Goal: Navigation & Orientation: Understand site structure

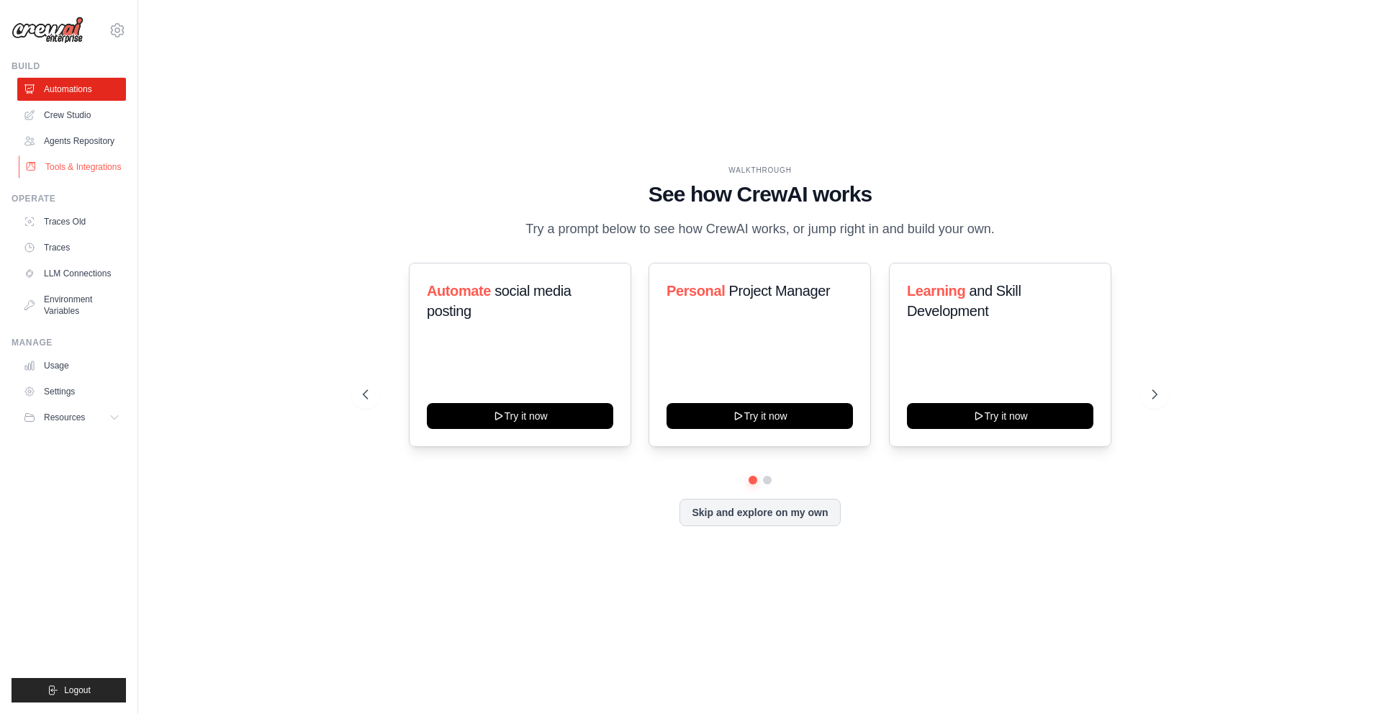
click at [76, 165] on link "Tools & Integrations" at bounding box center [73, 167] width 109 height 23
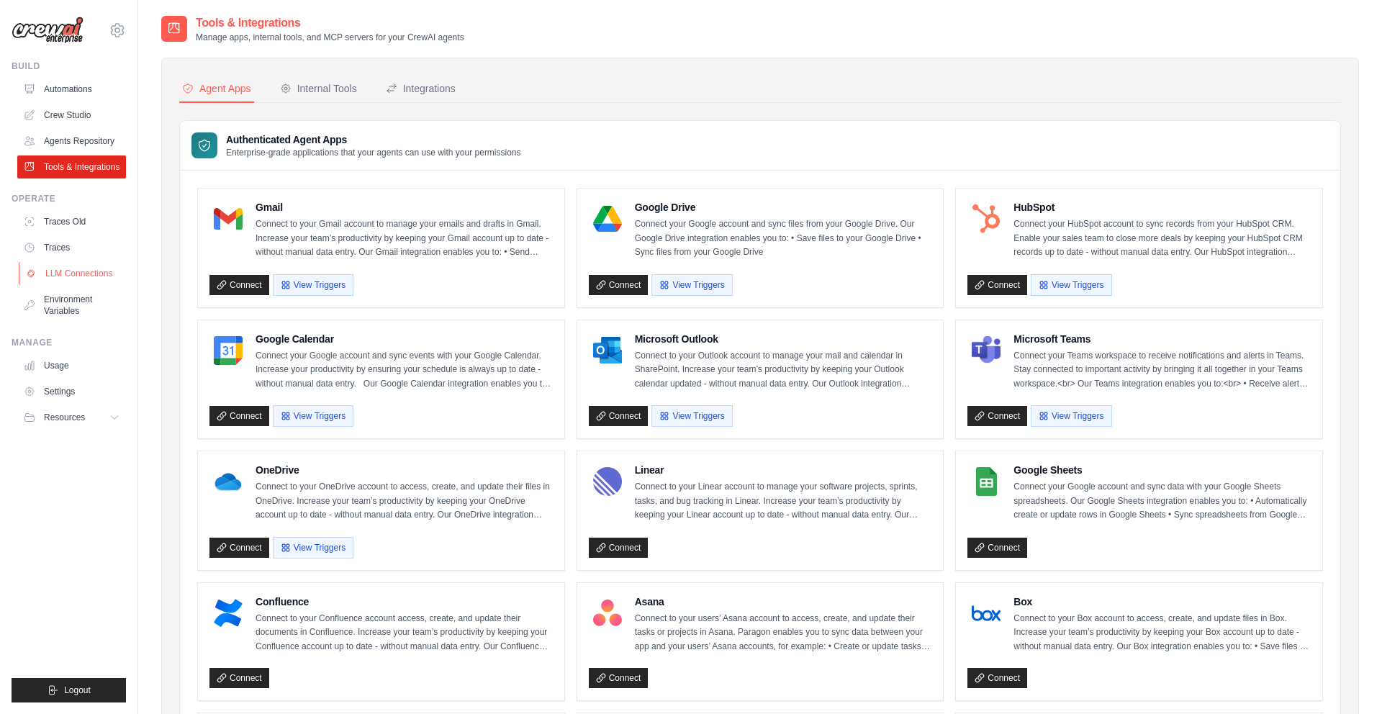
click at [78, 279] on link "LLM Connections" at bounding box center [73, 273] width 109 height 23
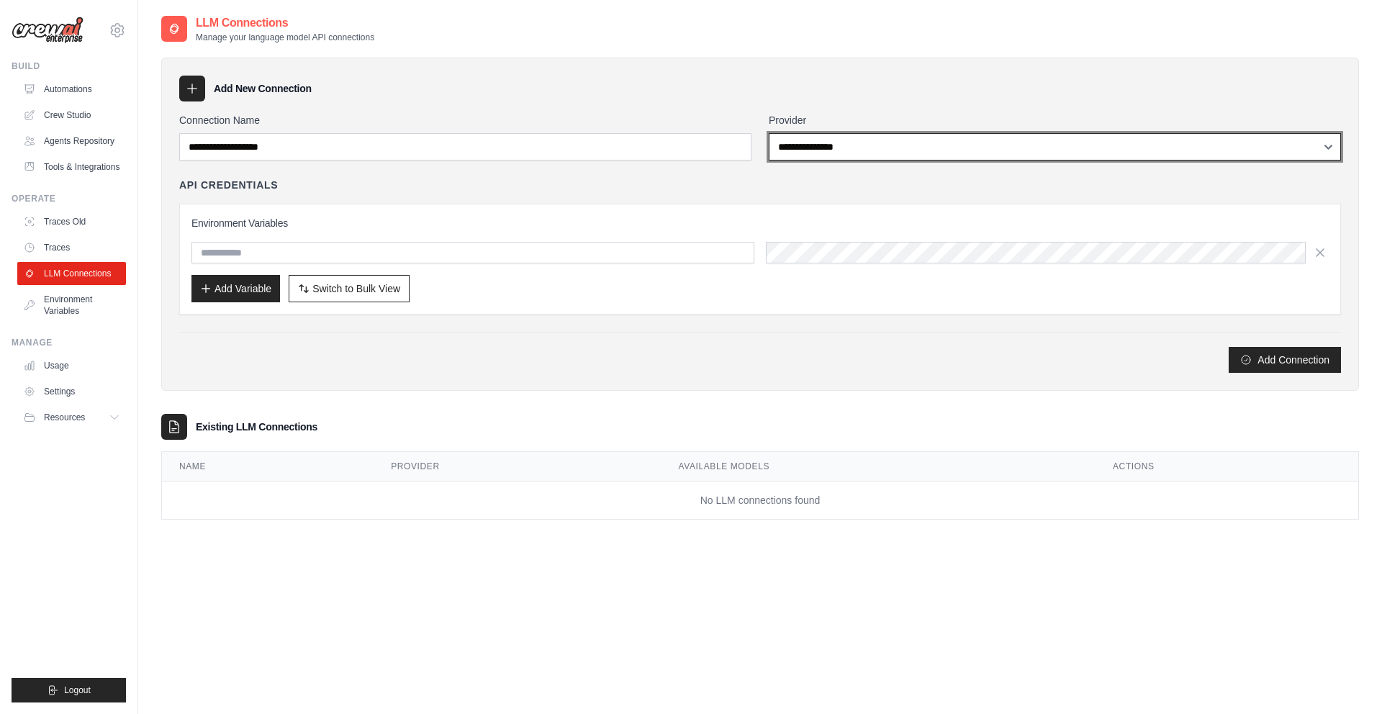
click at [796, 153] on select "**********" at bounding box center [1055, 146] width 572 height 27
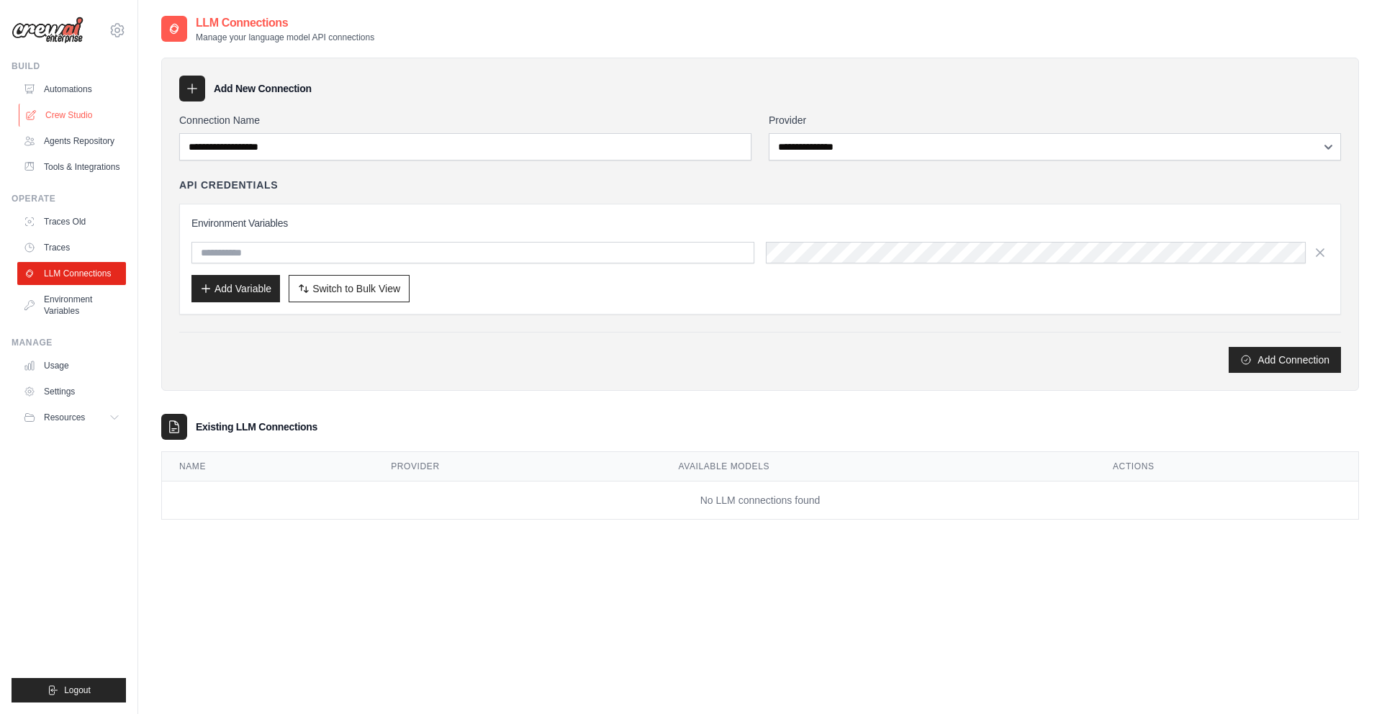
click at [78, 119] on link "Crew Studio" at bounding box center [73, 115] width 109 height 23
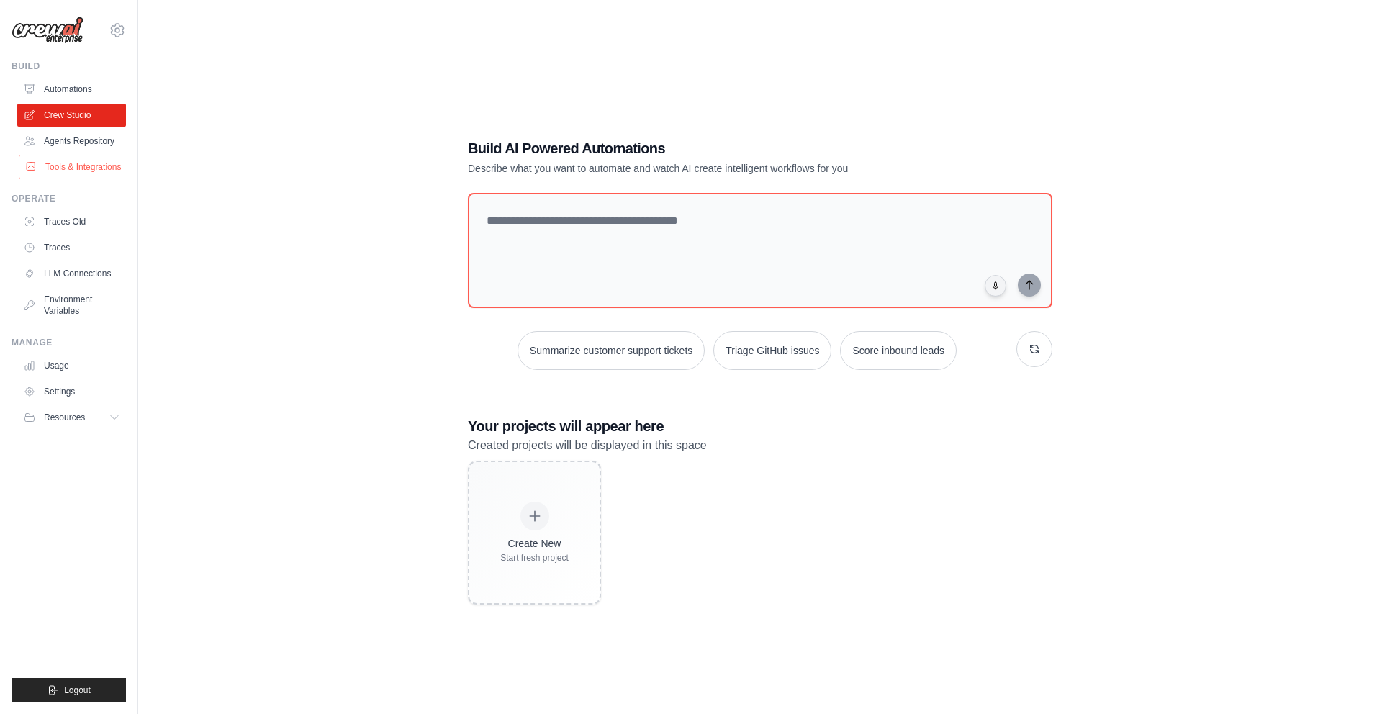
click at [84, 168] on link "Tools & Integrations" at bounding box center [73, 167] width 109 height 23
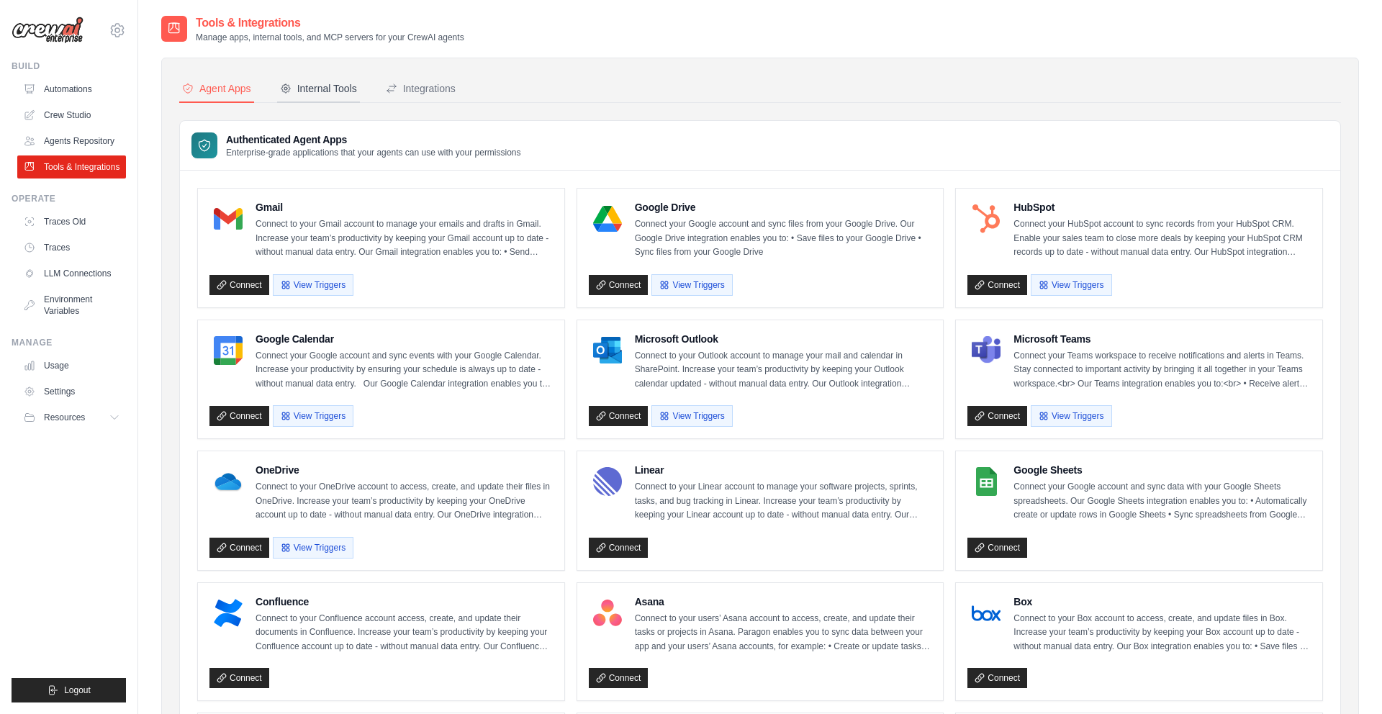
click at [328, 96] on button "Internal Tools" at bounding box center [318, 89] width 83 height 27
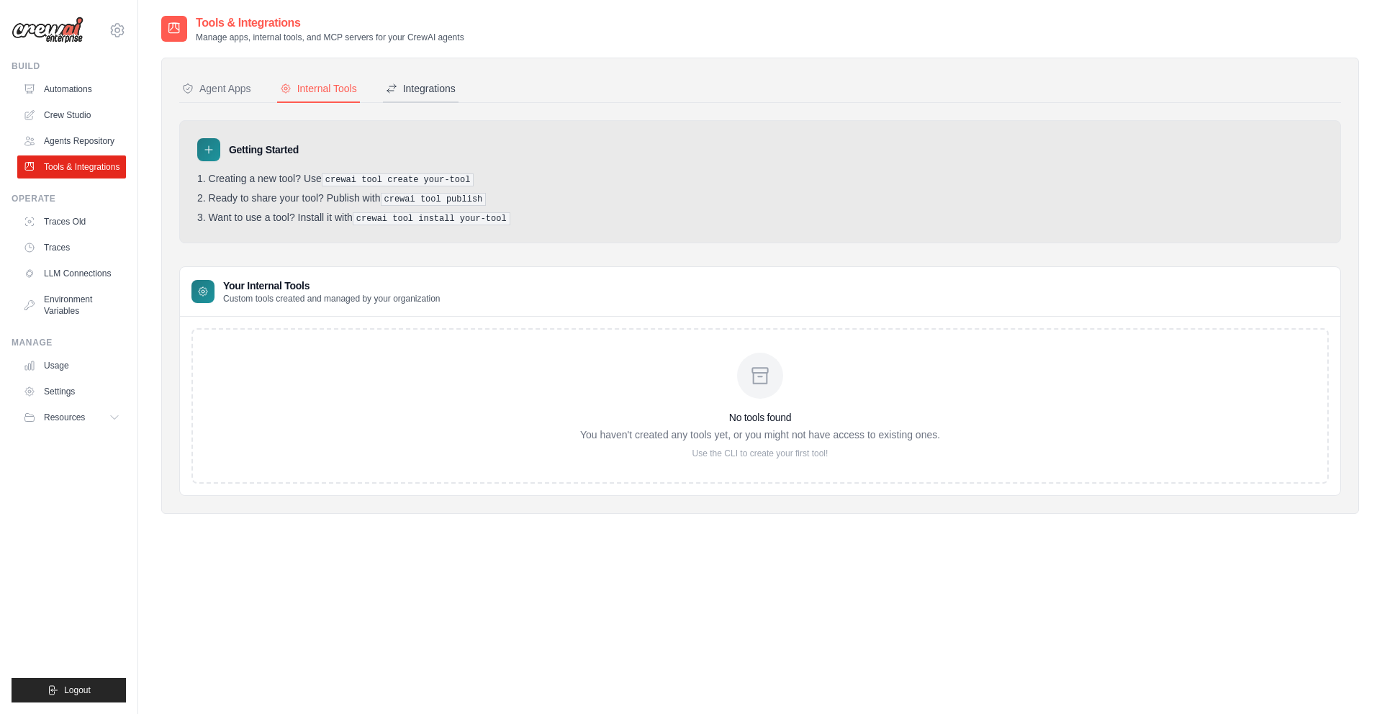
click at [423, 89] on div "Integrations" at bounding box center [421, 88] width 70 height 14
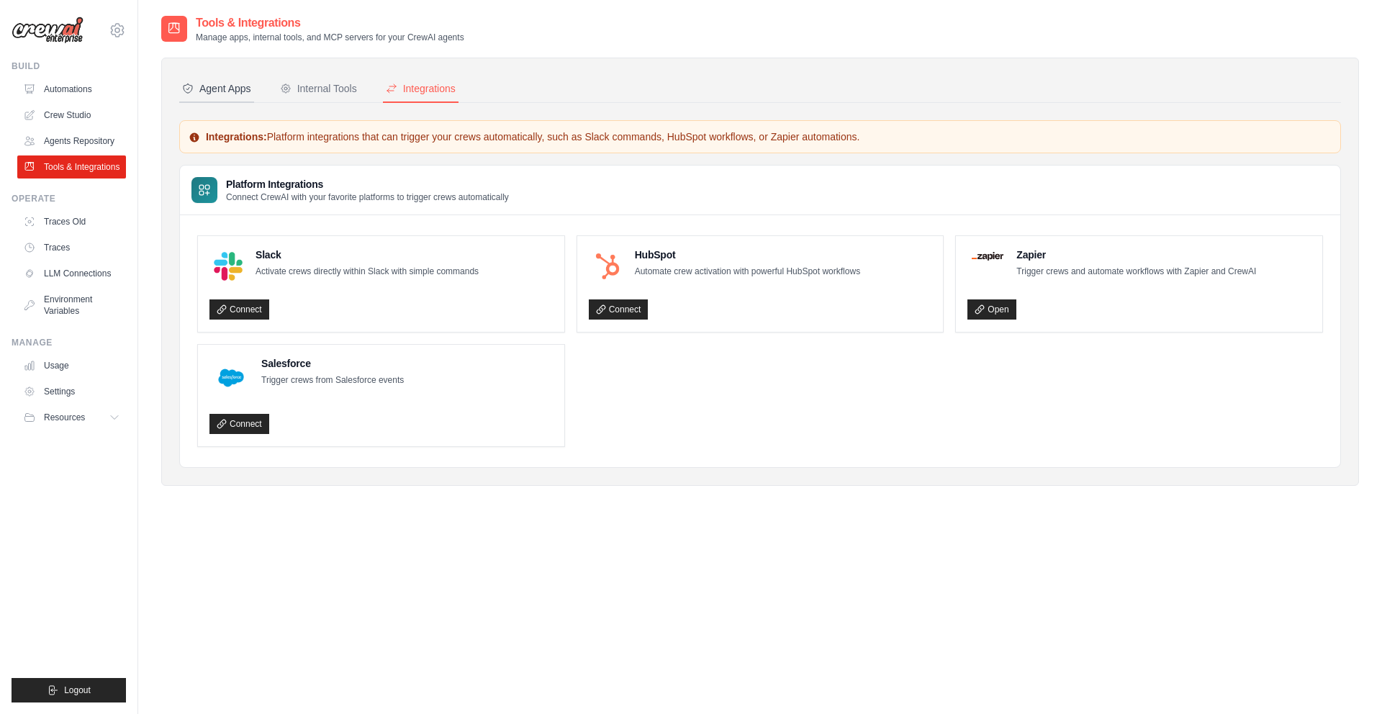
click at [248, 81] on div "Agent Apps" at bounding box center [216, 88] width 69 height 14
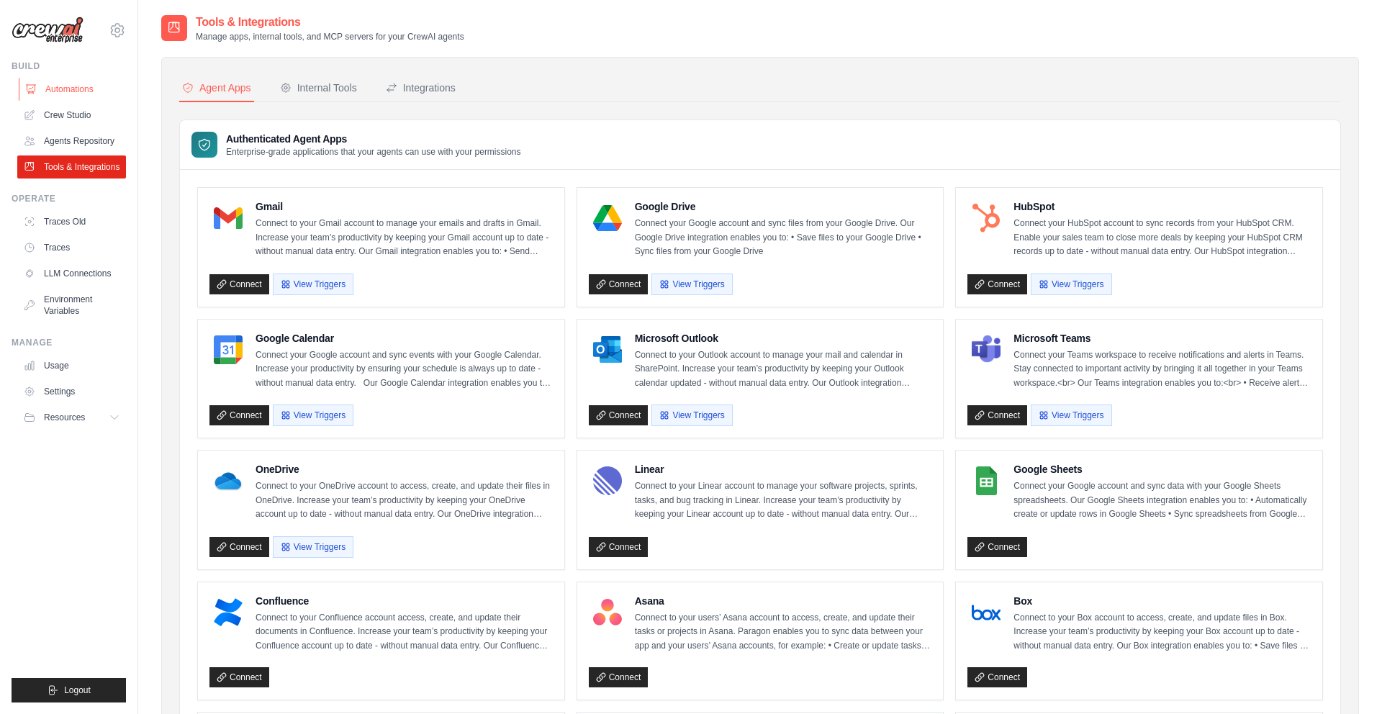
click at [78, 91] on link "Automations" at bounding box center [73, 89] width 109 height 23
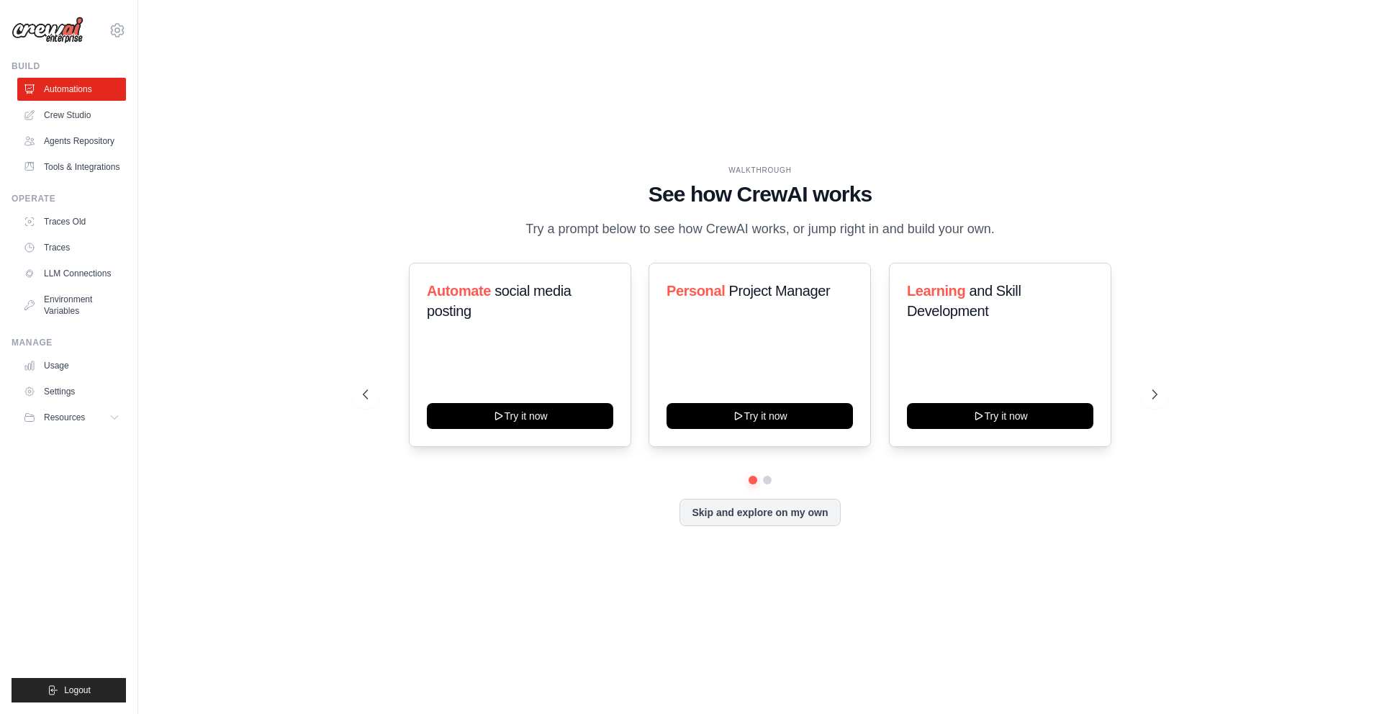
click at [73, 114] on link "Crew Studio" at bounding box center [71, 115] width 109 height 23
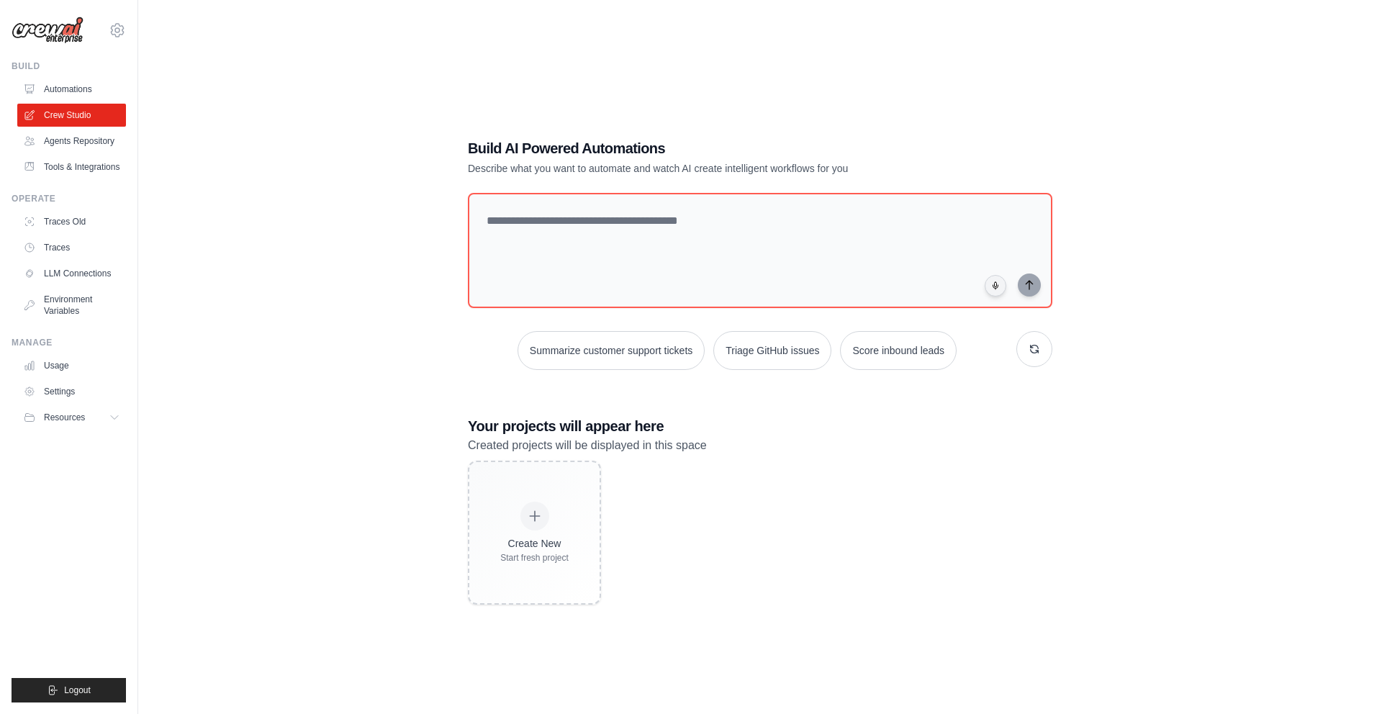
click at [69, 135] on link "Agents Repository" at bounding box center [71, 141] width 109 height 23
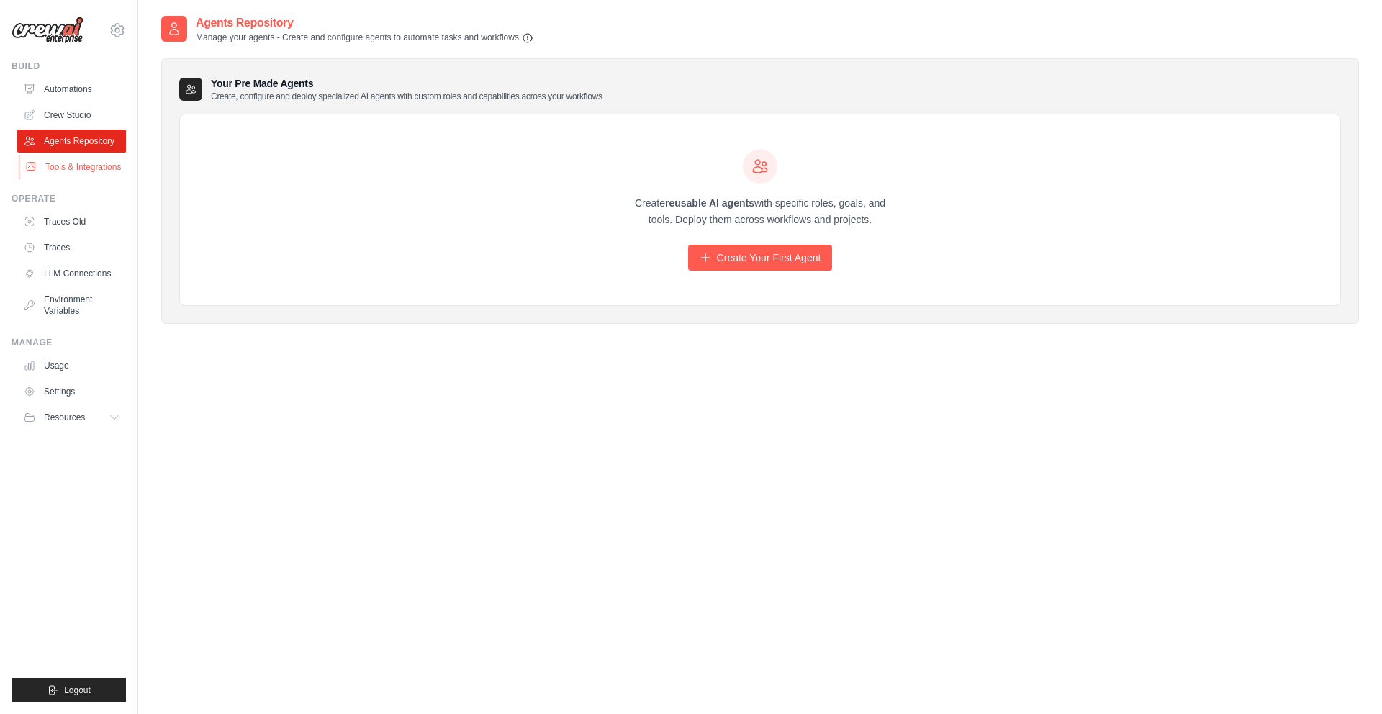
click at [76, 161] on link "Tools & Integrations" at bounding box center [73, 167] width 109 height 23
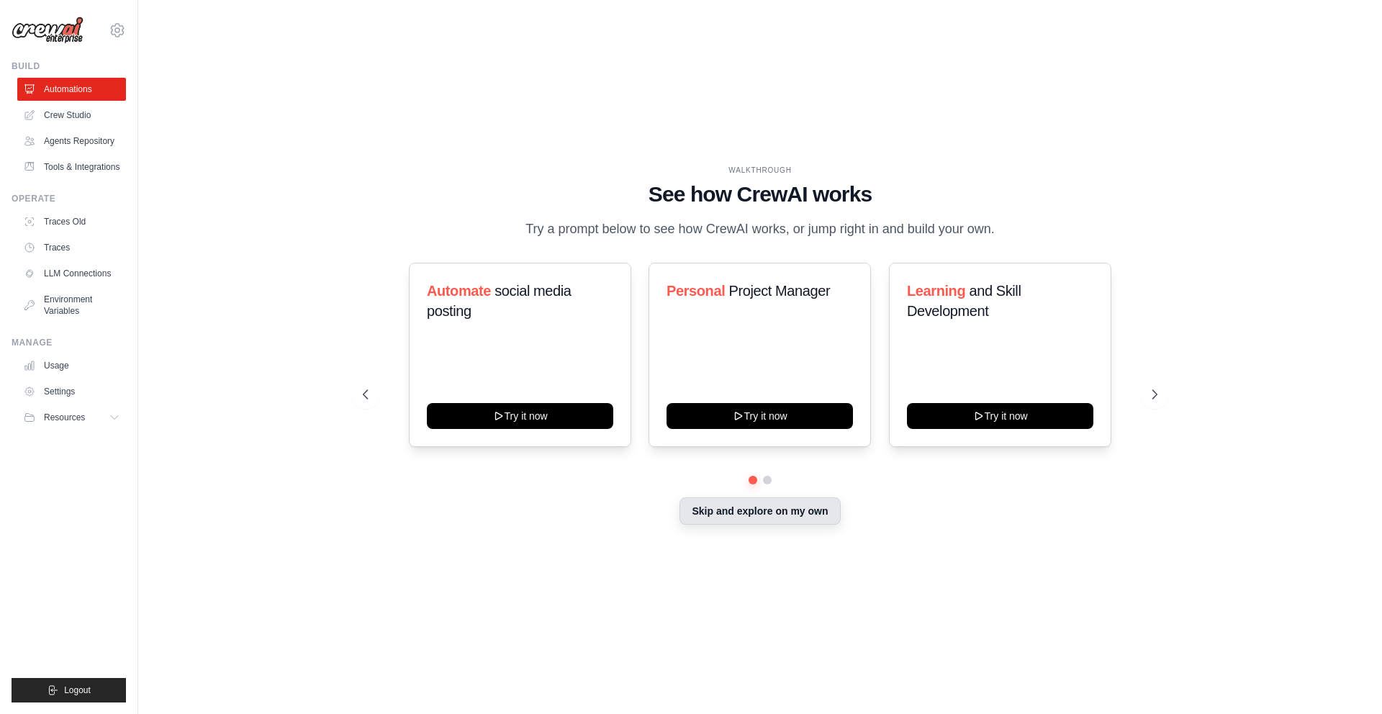
click at [715, 513] on button "Skip and explore on my own" at bounding box center [760, 511] width 161 height 27
